Goal: Task Accomplishment & Management: Manage account settings

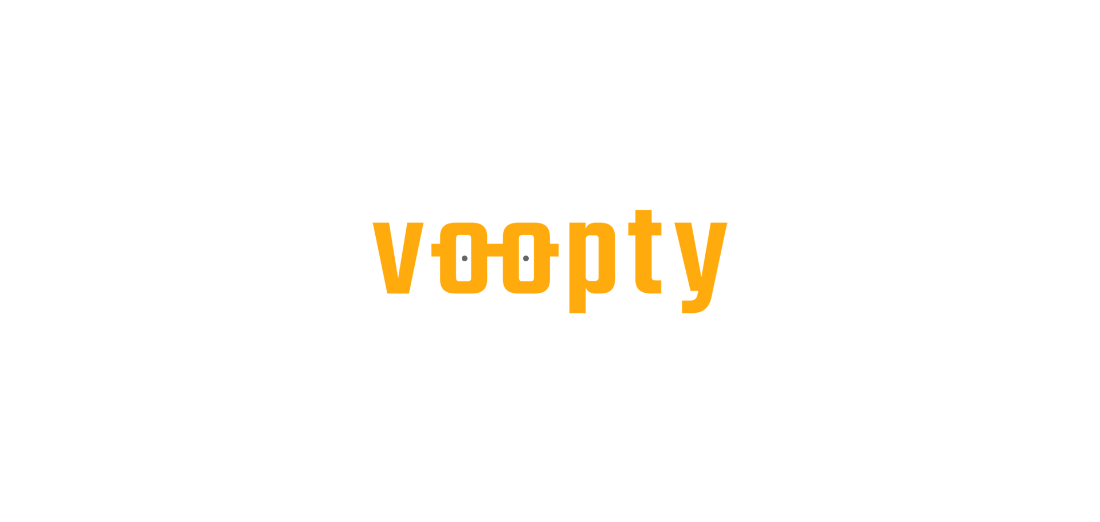
click at [584, 0] on div at bounding box center [550, 0] width 1100 height 0
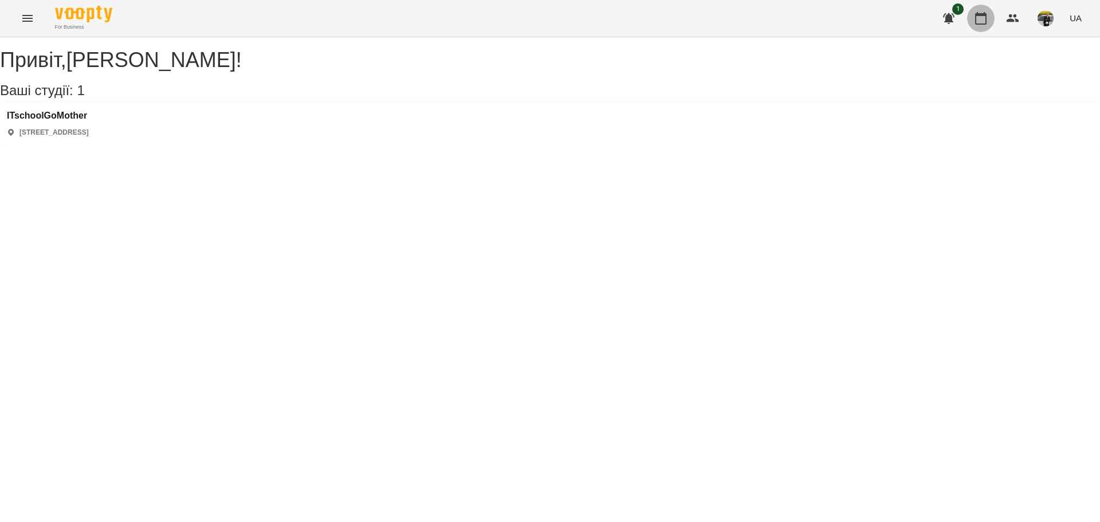
click at [980, 13] on icon "button" at bounding box center [981, 18] width 14 height 14
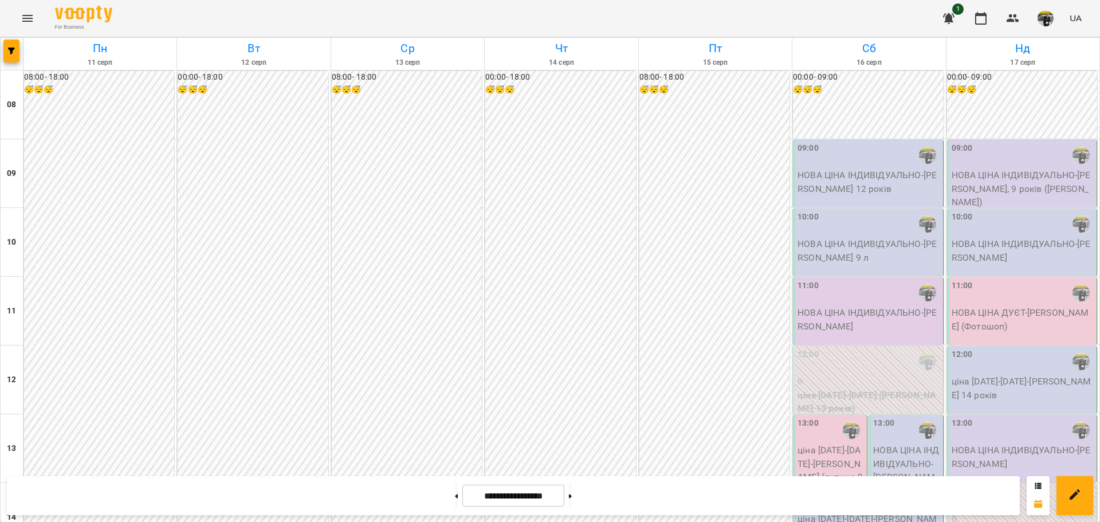
scroll to position [611, 0]
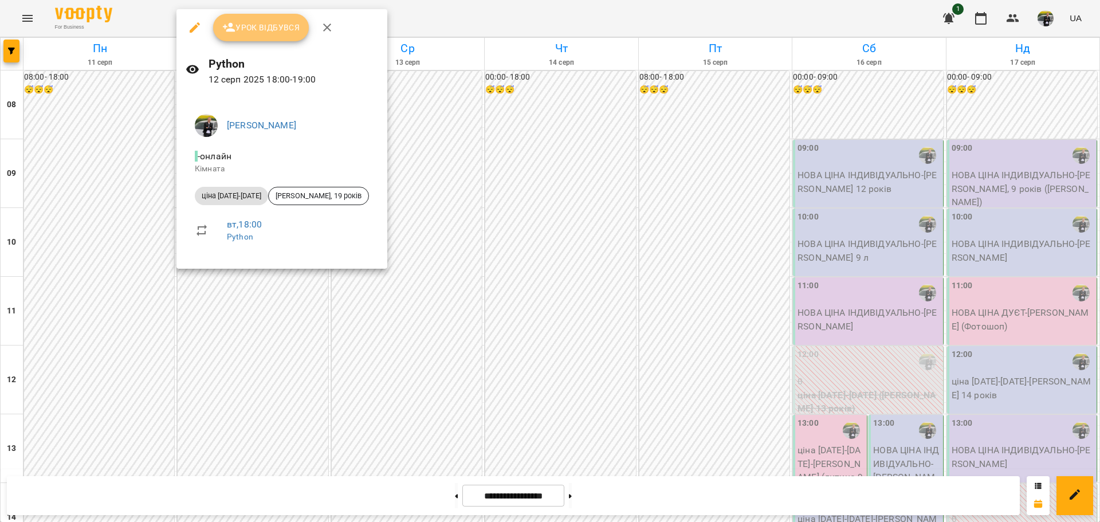
click at [259, 30] on span "Урок відбувся" at bounding box center [261, 28] width 78 height 14
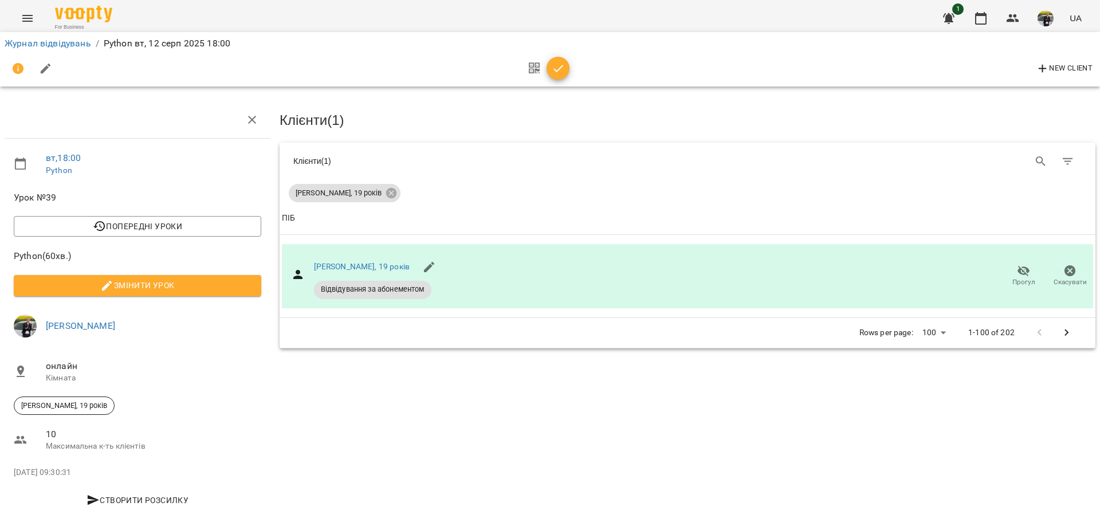
click at [259, 30] on div "Журнал відвідувань / Python [DATE] 18:00 New Client" at bounding box center [550, 59] width 1104 height 59
click at [977, 15] on icon "button" at bounding box center [980, 18] width 11 height 13
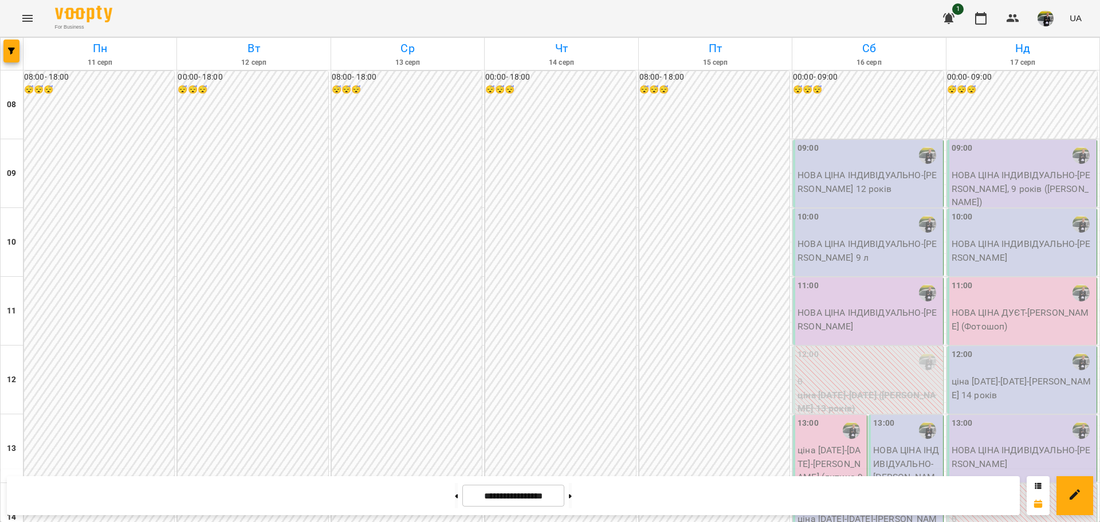
scroll to position [676, 0]
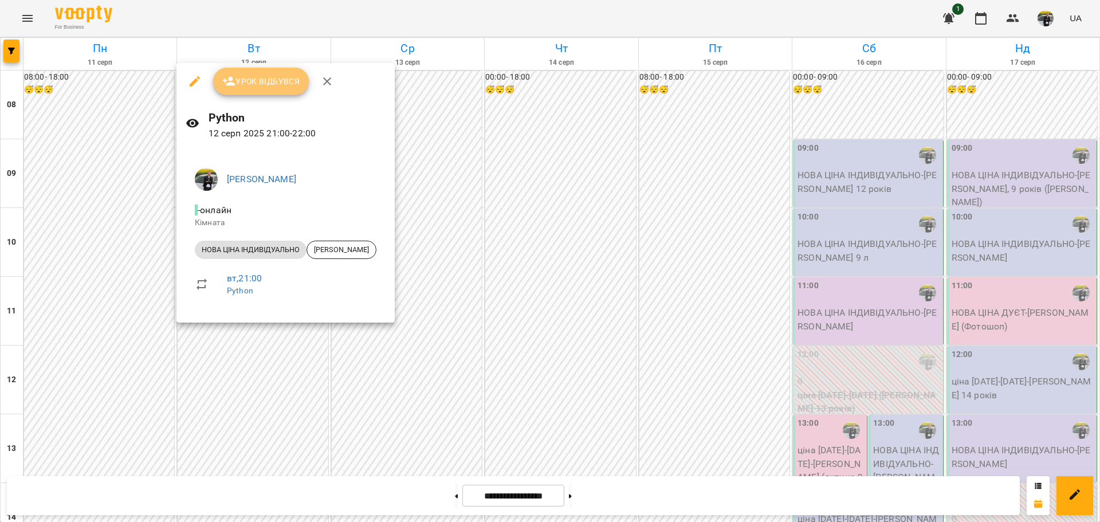
click at [263, 74] on span "Урок відбувся" at bounding box center [261, 81] width 78 height 14
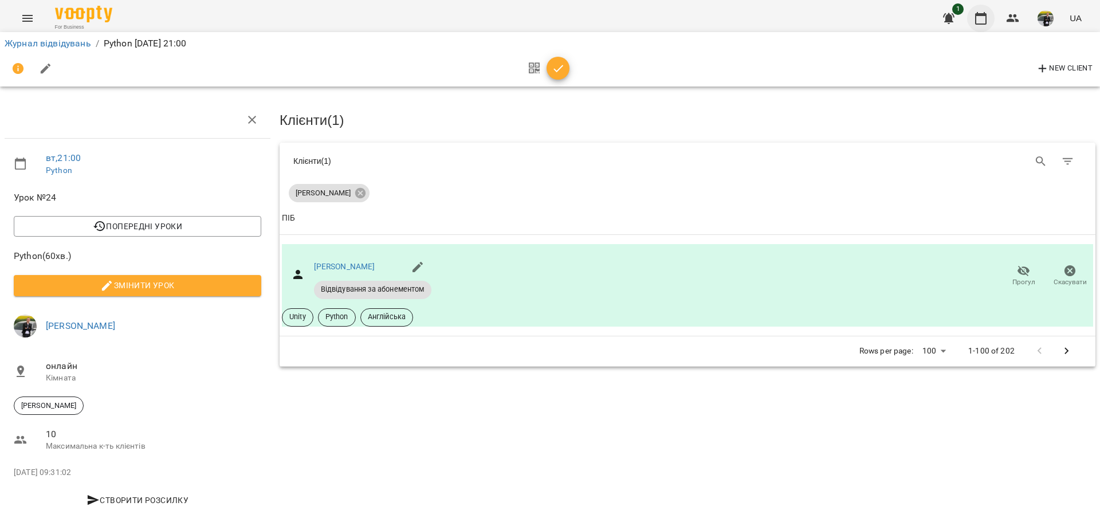
click at [975, 28] on button "button" at bounding box center [980, 18] width 27 height 27
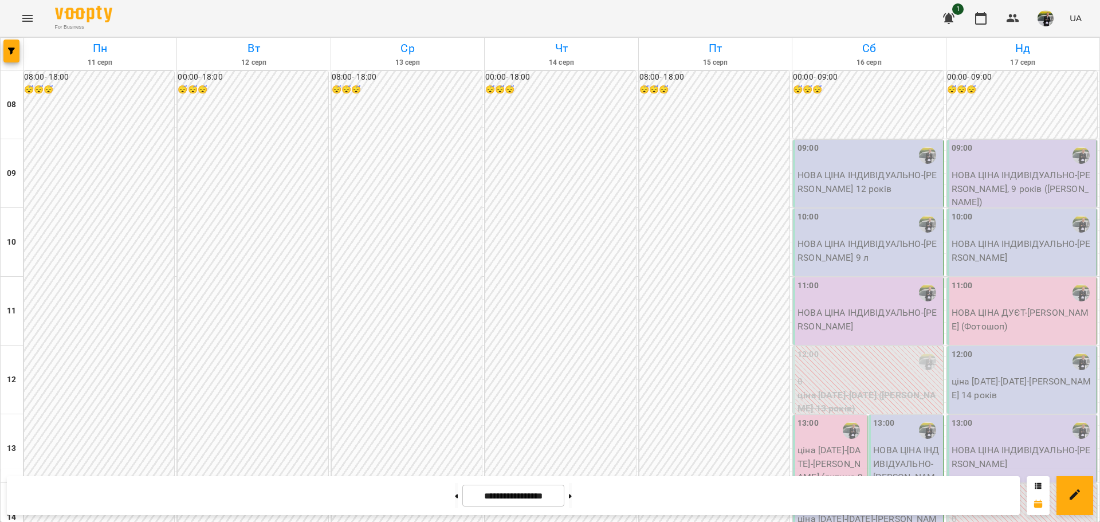
scroll to position [589, 0]
